Goal: Task Accomplishment & Management: Complete application form

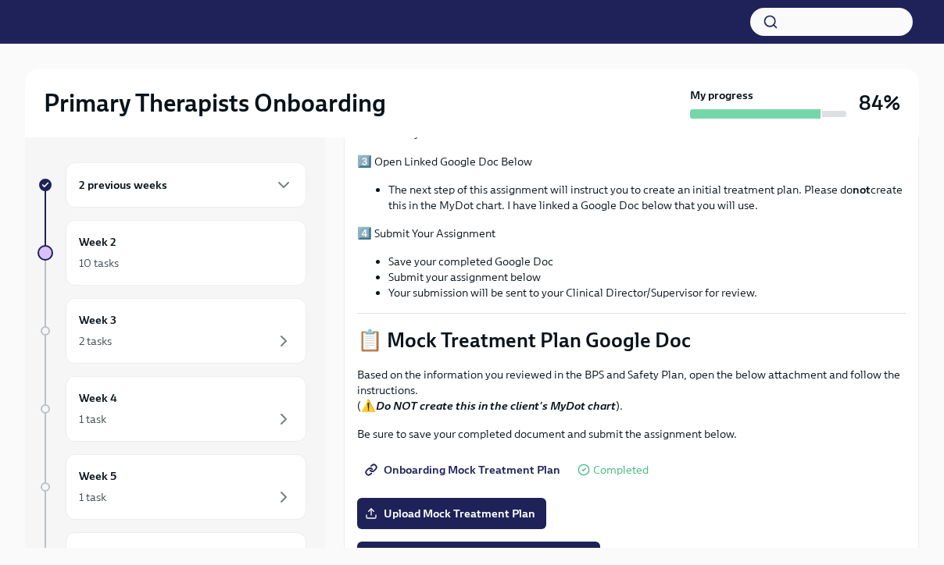
scroll to position [548, 0]
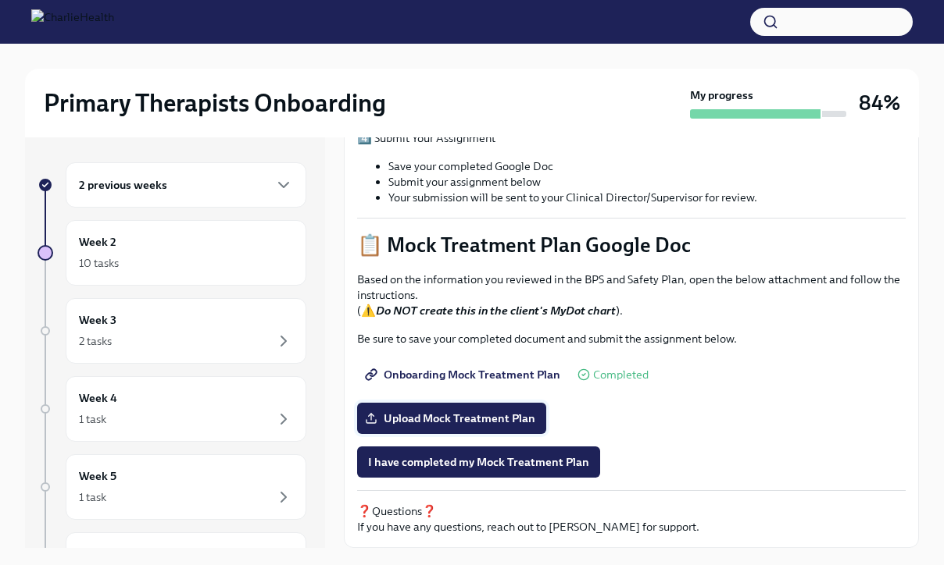
click at [504, 407] on label "Upload Mock Treatment Plan" at bounding box center [451, 418] width 189 height 31
click at [0, 0] on input "Upload Mock Treatment Plan" at bounding box center [0, 0] width 0 height 0
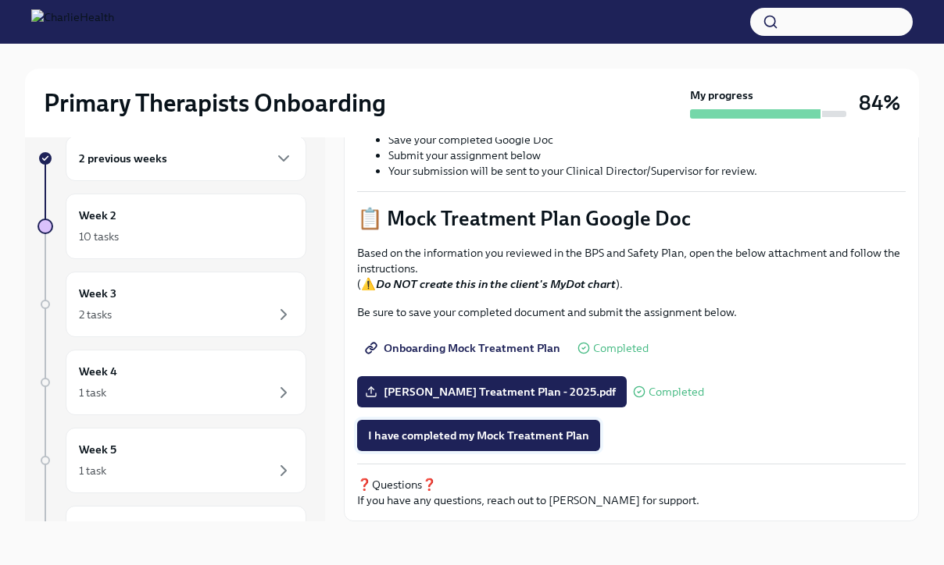
click at [563, 434] on span "I have completed my Mock Treatment Plan" at bounding box center [478, 436] width 221 height 16
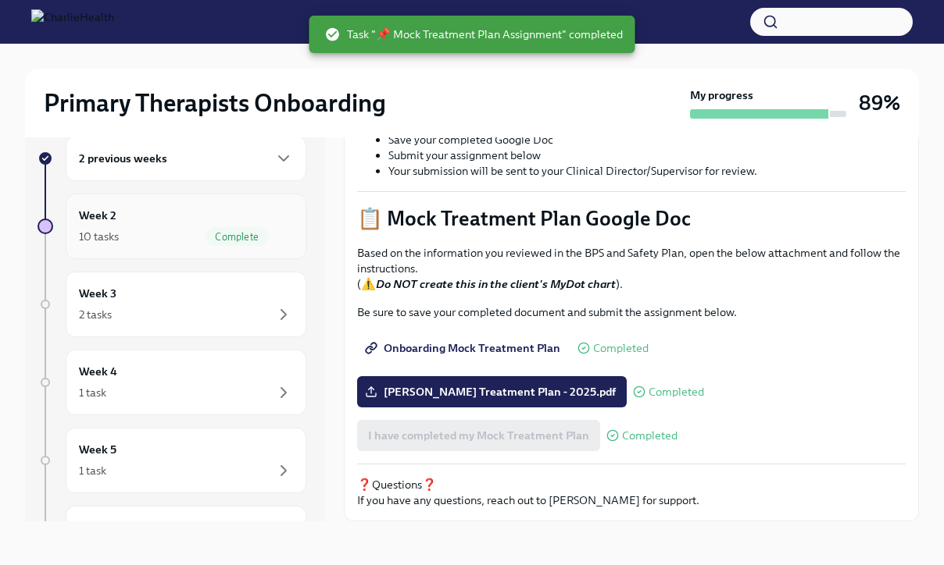
scroll to position [0, 0]
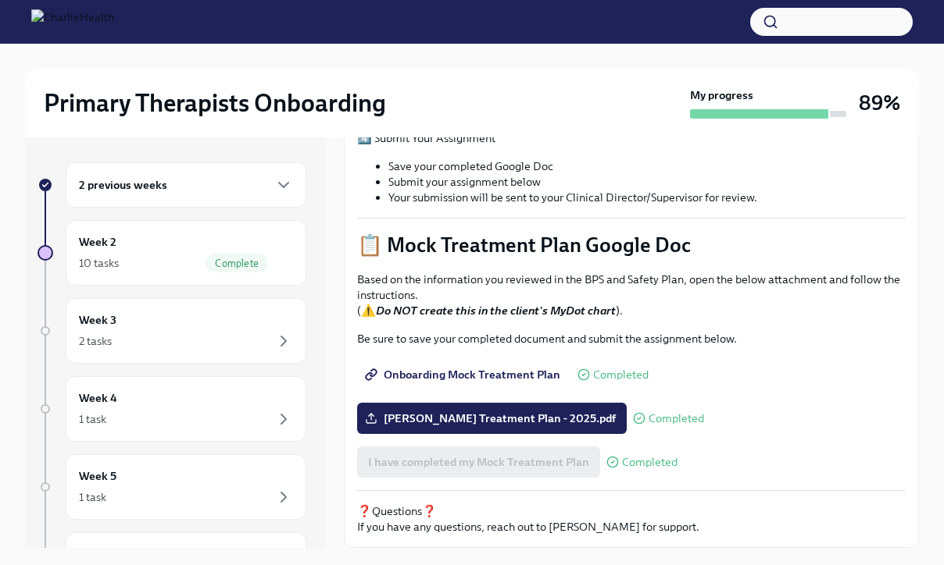
click at [248, 187] on div "2 previous weeks" at bounding box center [186, 185] width 214 height 19
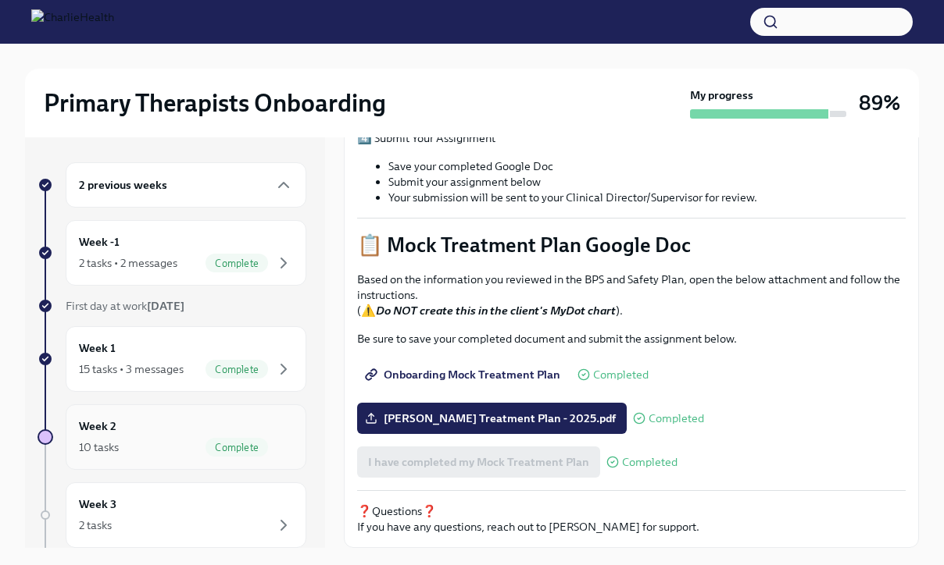
click at [229, 436] on div "Week 2 10 tasks Complete" at bounding box center [186, 437] width 214 height 39
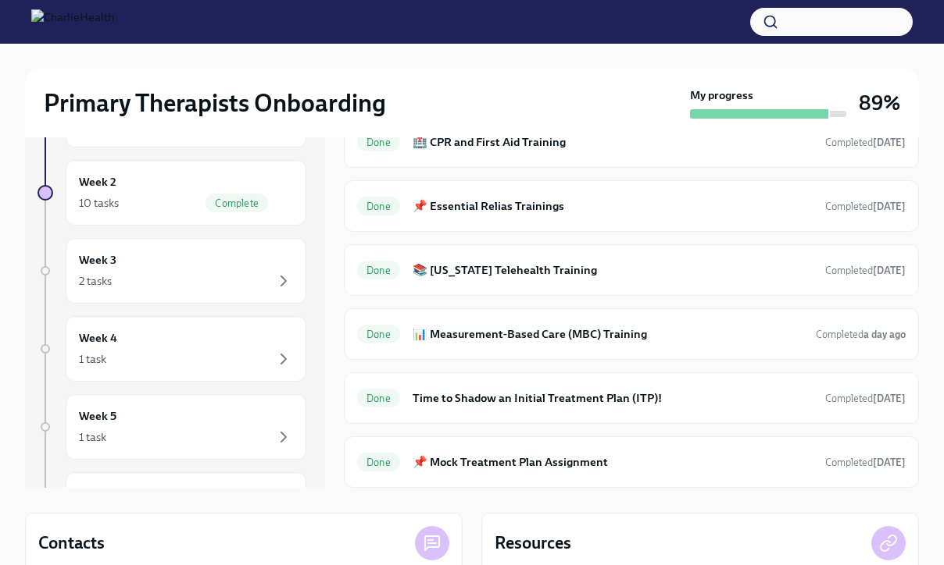
scroll to position [59, 0]
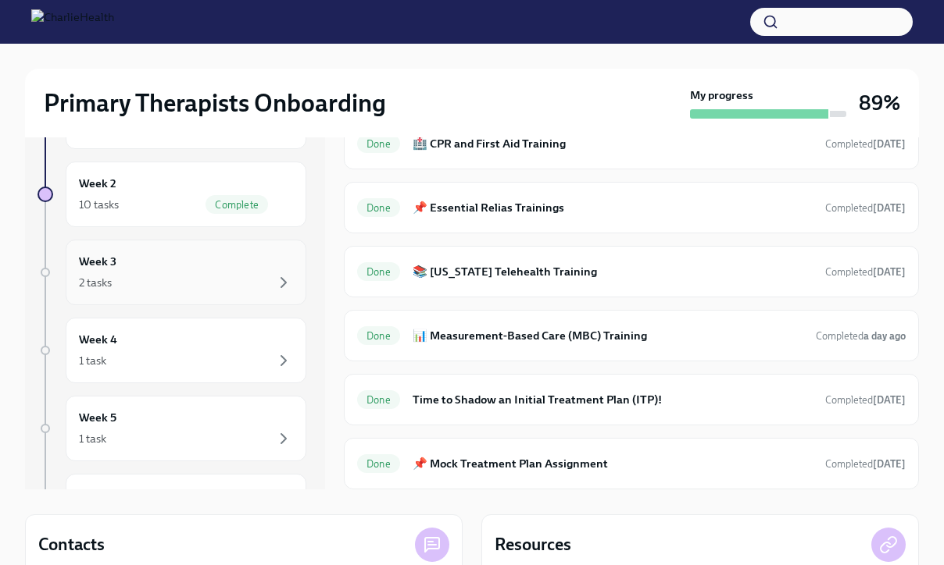
click at [252, 271] on div "Week 3 2 tasks" at bounding box center [186, 272] width 214 height 39
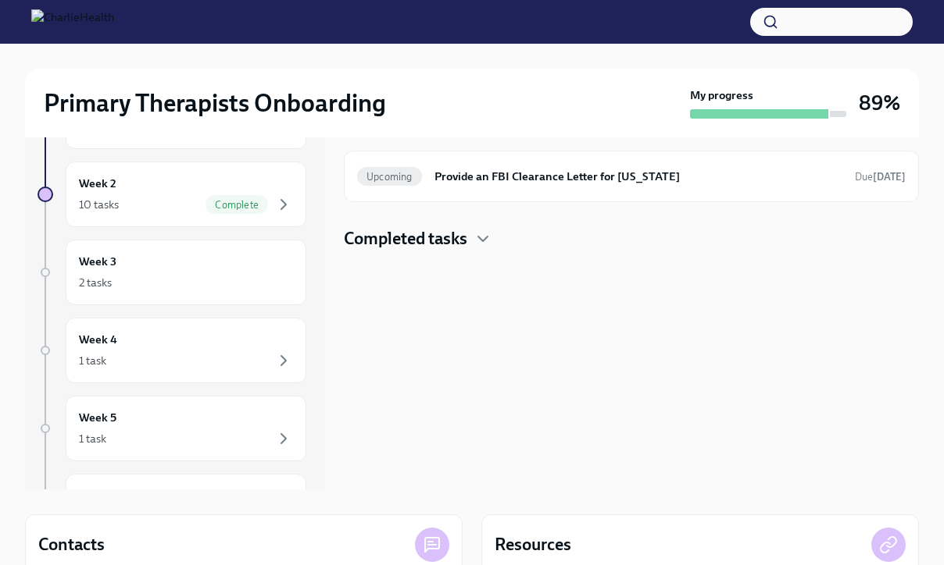
click at [464, 243] on h4 "Completed tasks" at bounding box center [405, 238] width 123 height 23
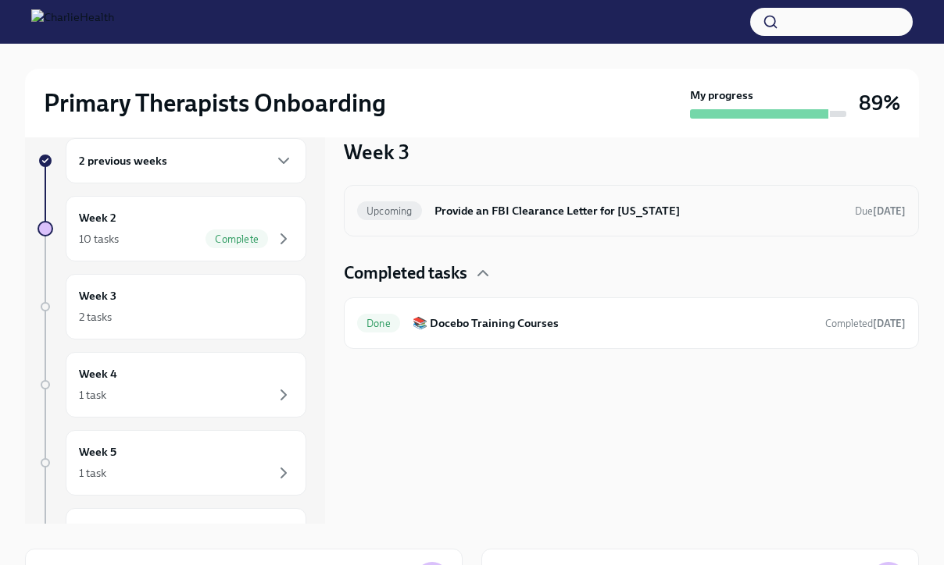
scroll to position [23, 0]
click at [511, 218] on h6 "Provide an FBI Clearance Letter for [US_STATE]" at bounding box center [638, 211] width 408 height 17
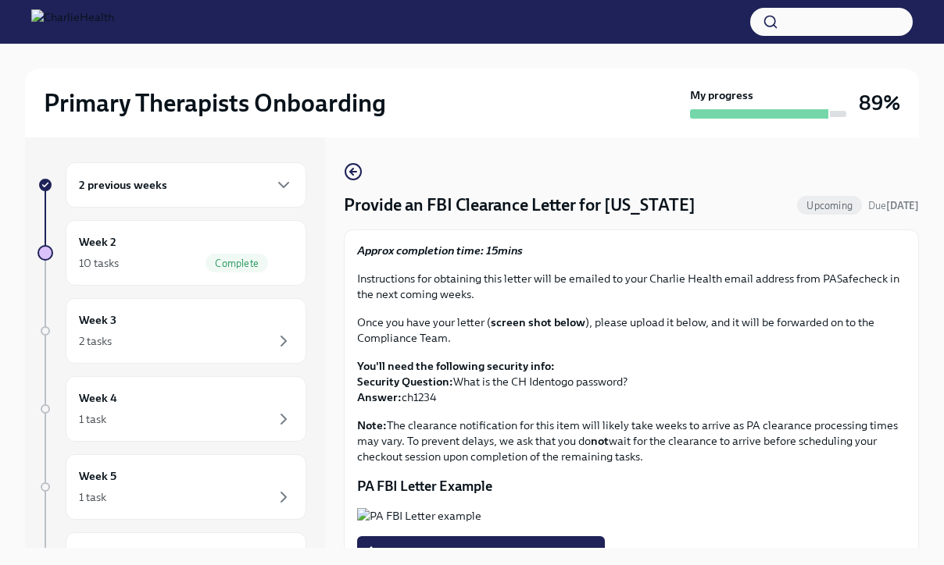
click at [223, 178] on div "2 previous weeks" at bounding box center [186, 185] width 214 height 19
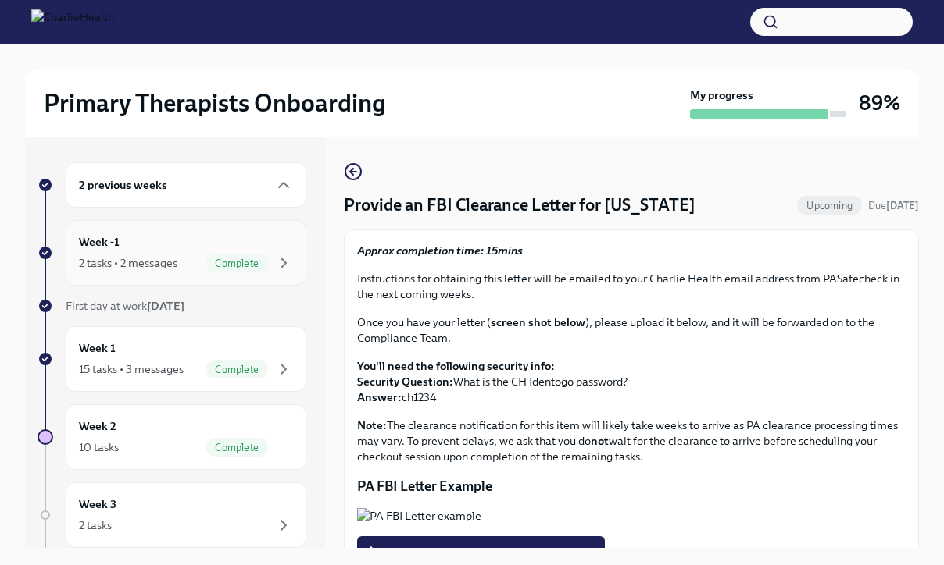
click at [208, 247] on div "Week -1 2 tasks • 2 messages Complete" at bounding box center [186, 253] width 214 height 39
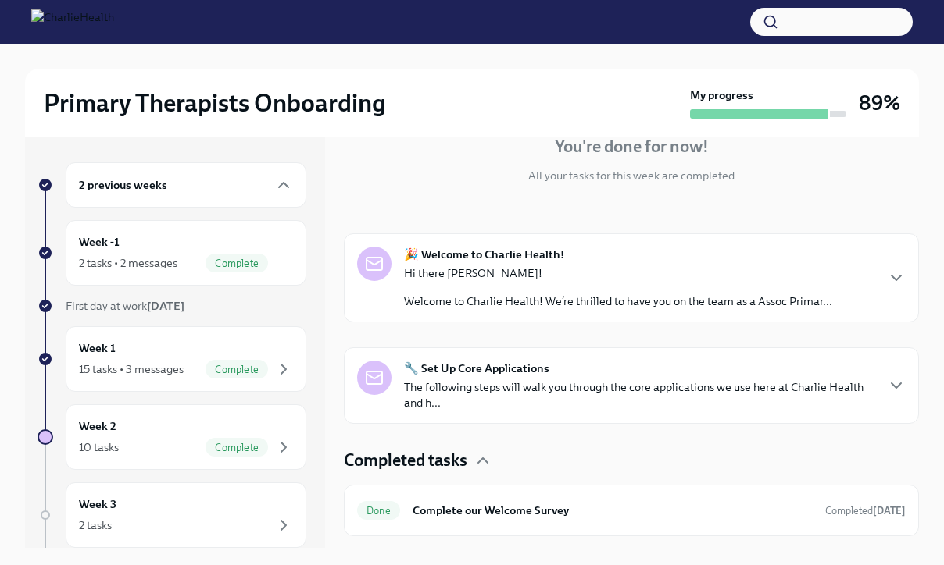
scroll to position [159, 0]
